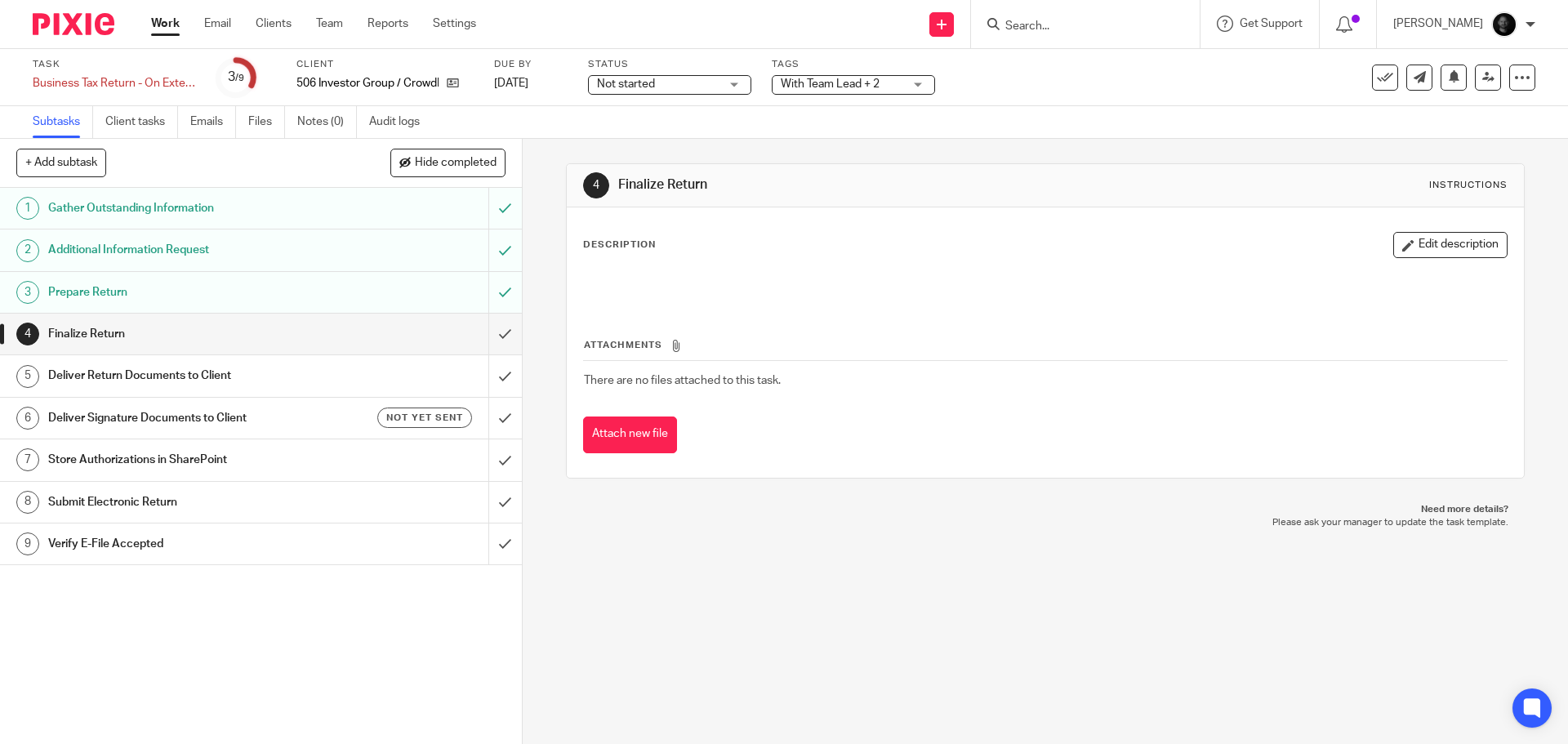
click at [679, 89] on span "Not started" at bounding box center [658, 84] width 122 height 18
click at [871, 79] on span "With Team Lead + 2" at bounding box center [830, 84] width 99 height 12
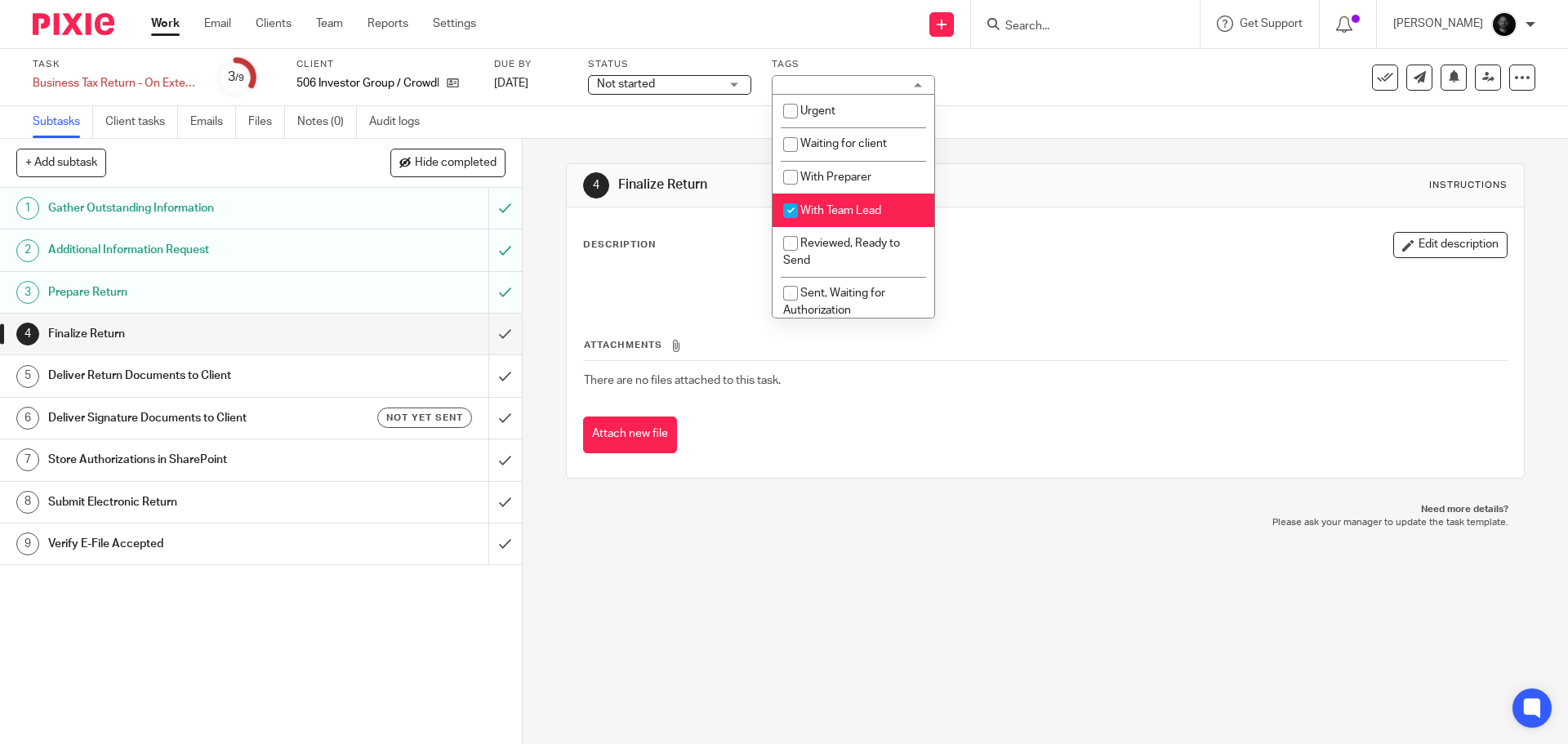
click at [830, 214] on span "With Team Lead" at bounding box center [840, 211] width 81 height 12
checkbox input "false"
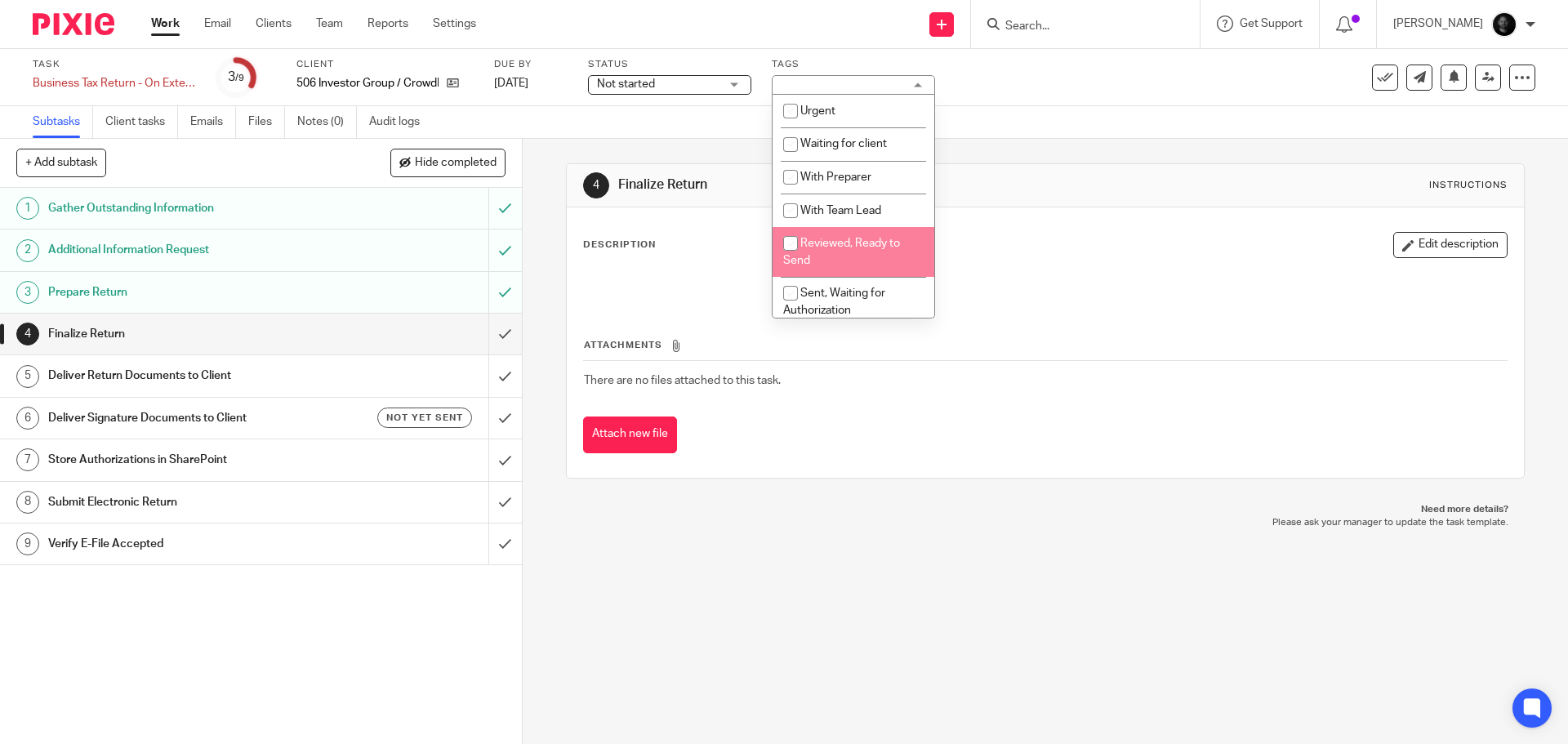
click at [819, 257] on li "Reviewed, Ready to Send" at bounding box center [853, 252] width 161 height 50
checkbox input "true"
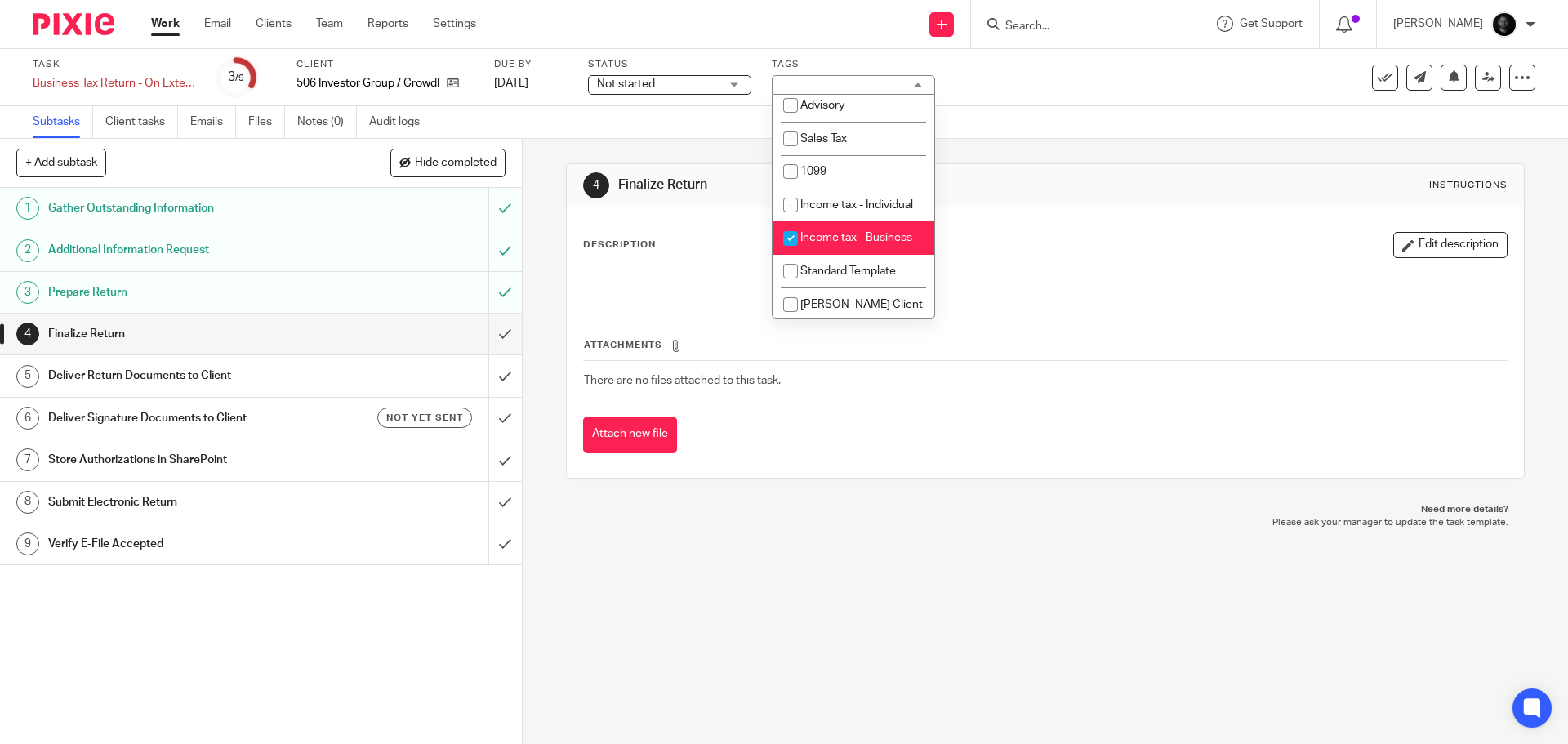
scroll to position [507, 0]
click at [634, 677] on div "4 Finalize Return Instructions Description Edit description Attachments There a…" at bounding box center [1045, 441] width 1045 height 605
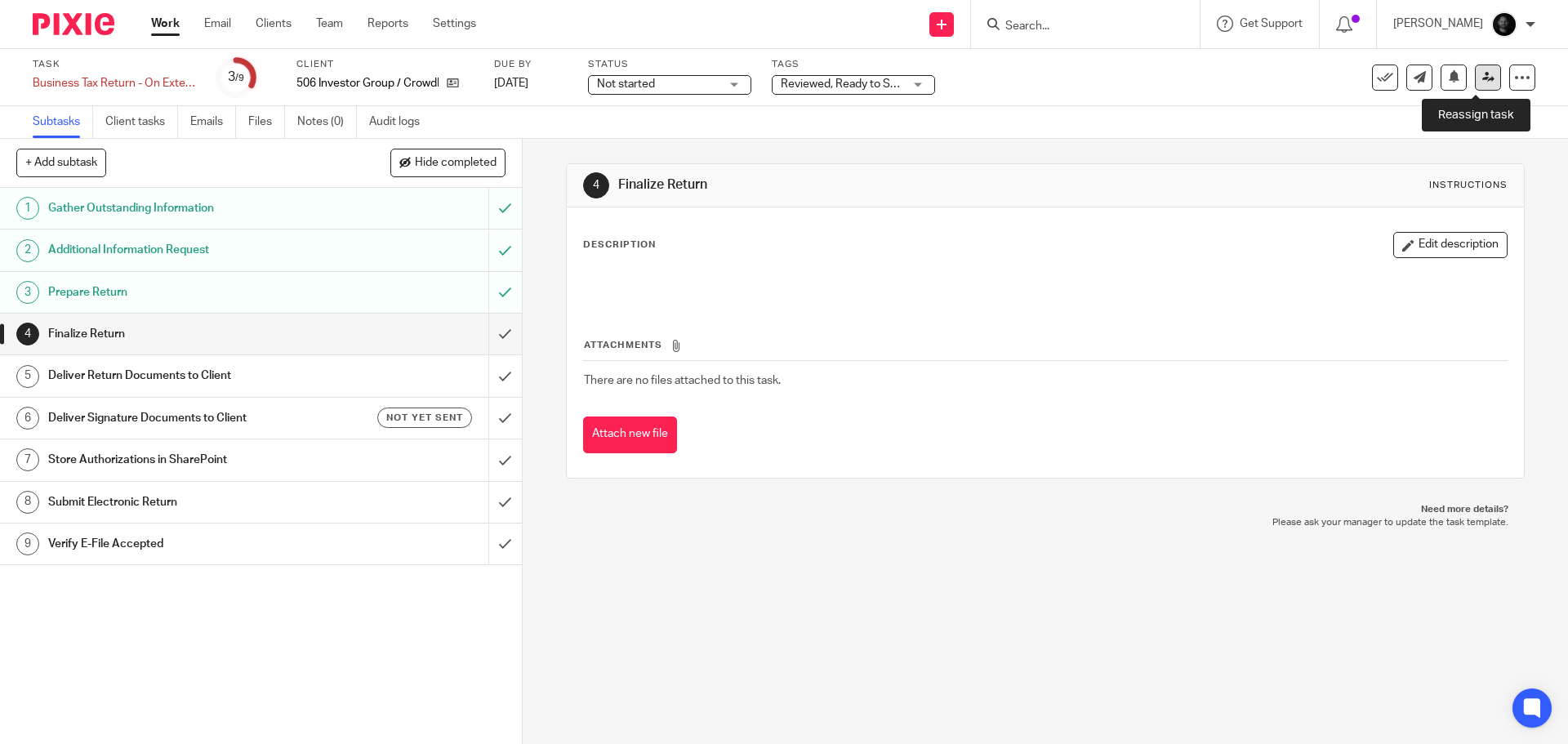
click at [1474, 87] on link at bounding box center [1487, 77] width 26 height 26
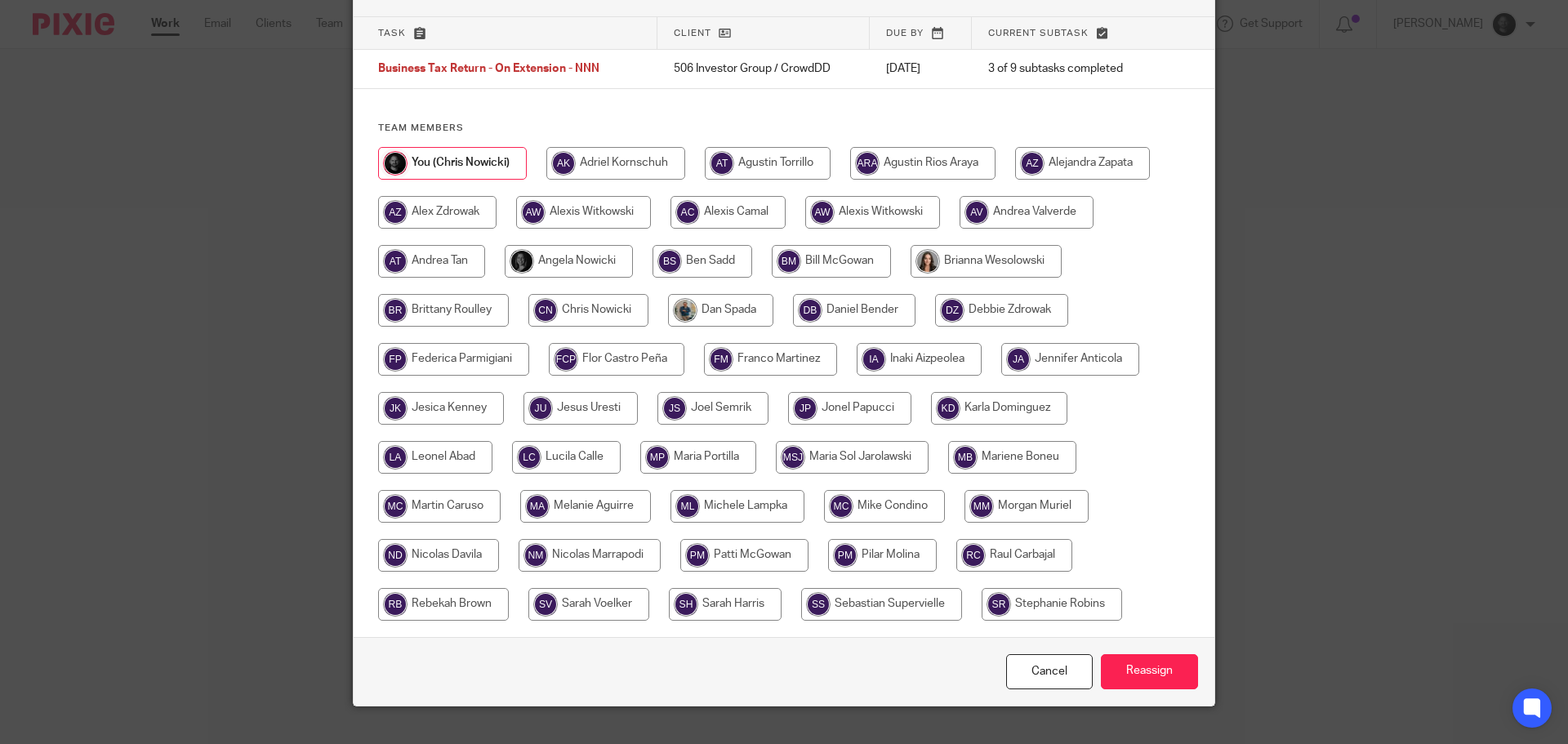
scroll to position [128, 0]
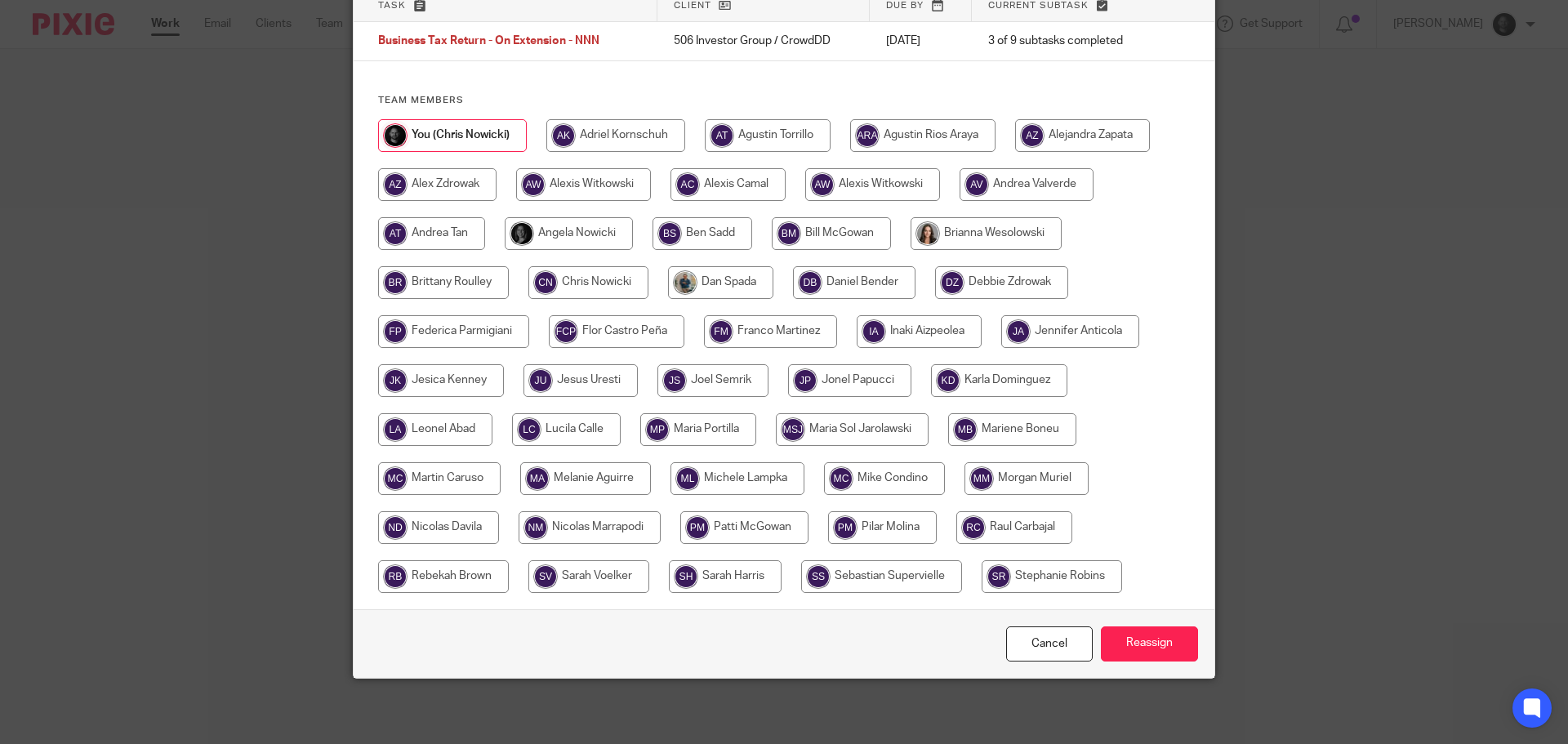
click at [987, 475] on input "radio" at bounding box center [1026, 478] width 124 height 33
radio input "true"
click at [1118, 633] on input "Reassign" at bounding box center [1149, 644] width 97 height 35
